Goal: Find specific page/section: Find specific page/section

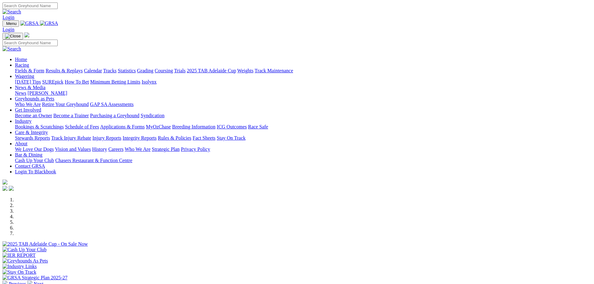
click at [44, 68] on link "Fields & Form" at bounding box center [29, 70] width 29 height 5
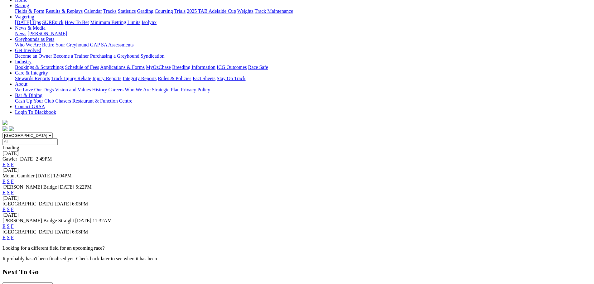
scroll to position [94, 0]
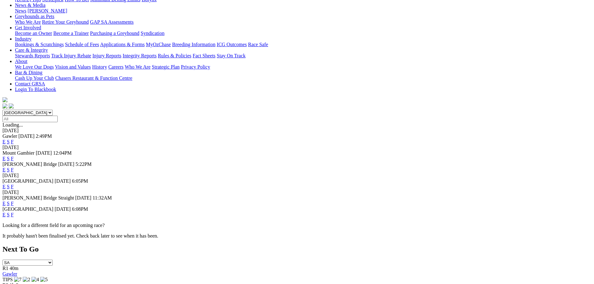
click at [14, 184] on link "F" at bounding box center [12, 186] width 3 height 5
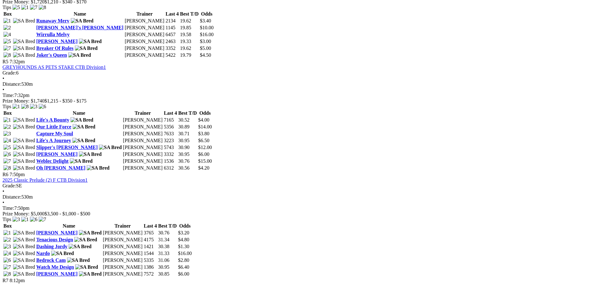
scroll to position [686, 0]
